Goal: Information Seeking & Learning: Learn about a topic

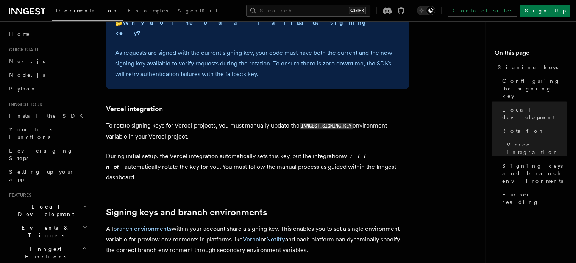
scroll to position [882, 0]
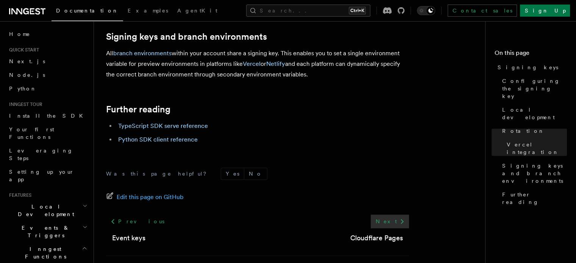
click at [403, 217] on icon at bounding box center [402, 221] width 9 height 9
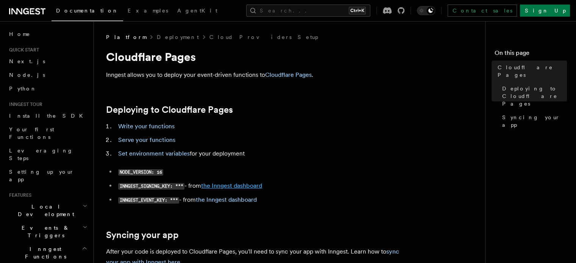
click at [220, 186] on link "the Inngest dashboard" at bounding box center [231, 185] width 61 height 7
